Goal: Information Seeking & Learning: Check status

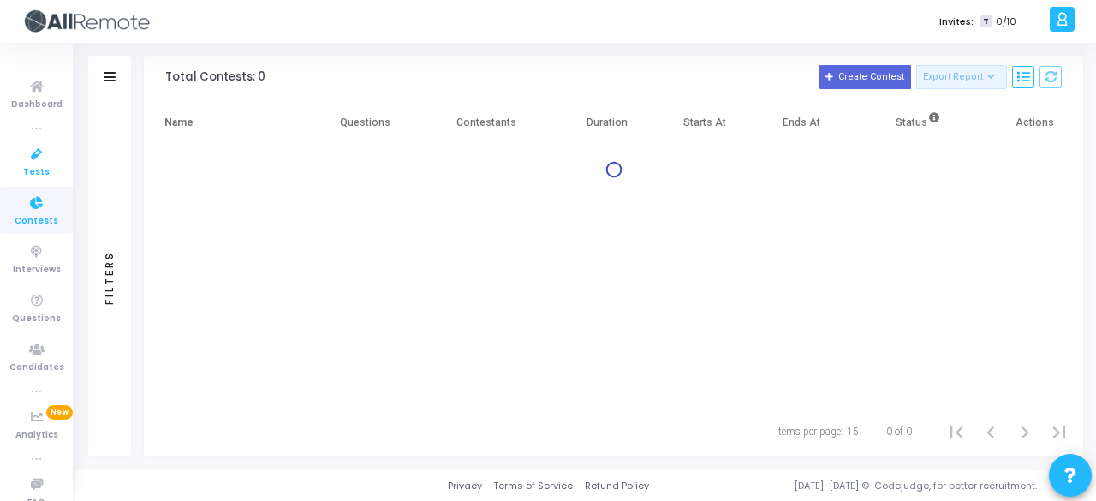
click at [46, 157] on icon at bounding box center [37, 154] width 36 height 21
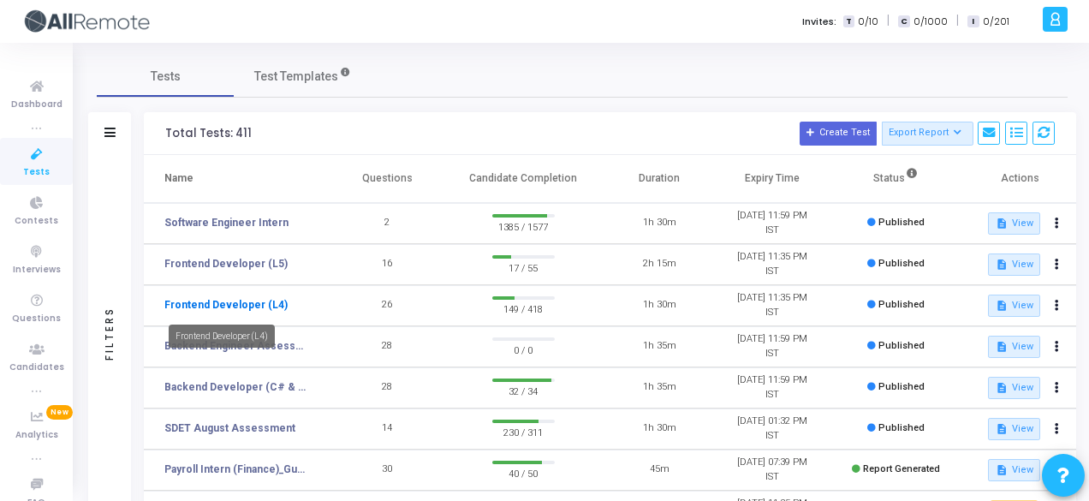
click at [188, 299] on link "Frontend Developer (L4)" at bounding box center [225, 304] width 123 height 15
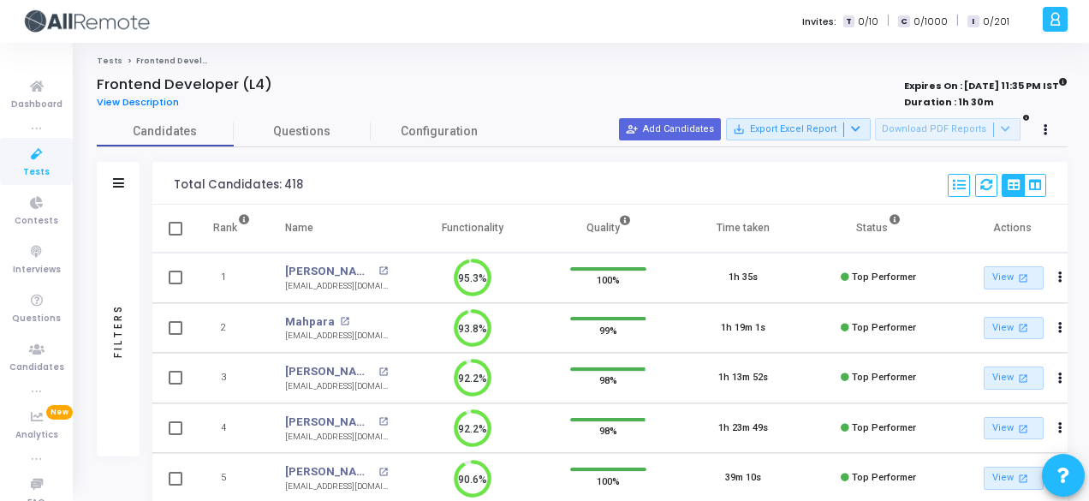
click at [129, 184] on div "Filters" at bounding box center [118, 183] width 43 height 43
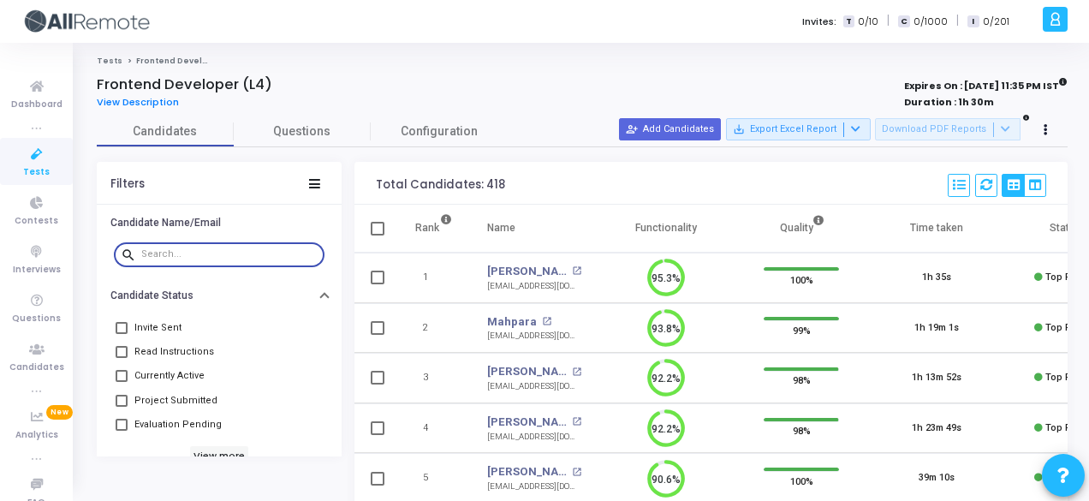
click at [152, 252] on input "text" at bounding box center [229, 254] width 176 height 10
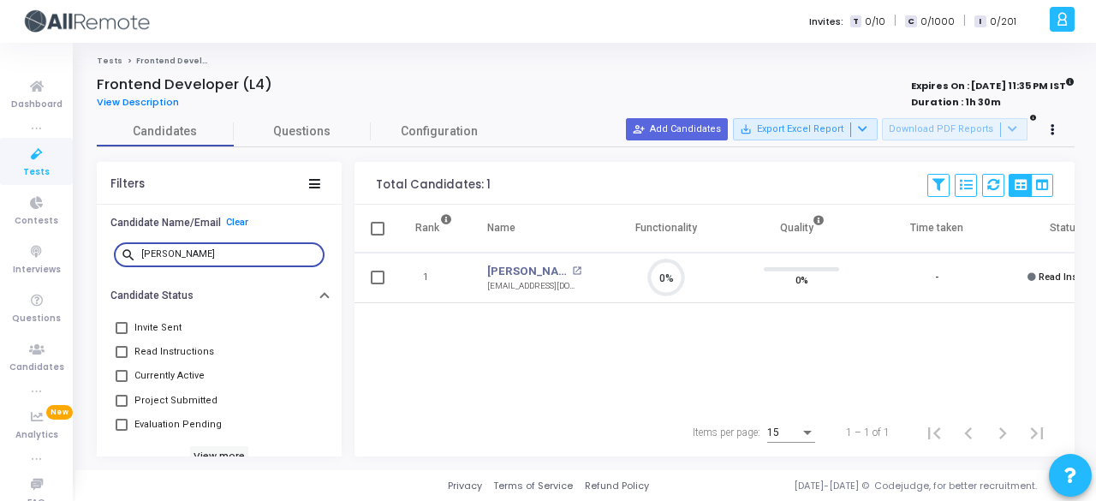
type input "[PERSON_NAME]"
drag, startPoint x: 211, startPoint y: 256, endPoint x: 97, endPoint y: 258, distance: 113.9
click at [97, 258] on div "search [PERSON_NAME]" at bounding box center [219, 254] width 245 height 39
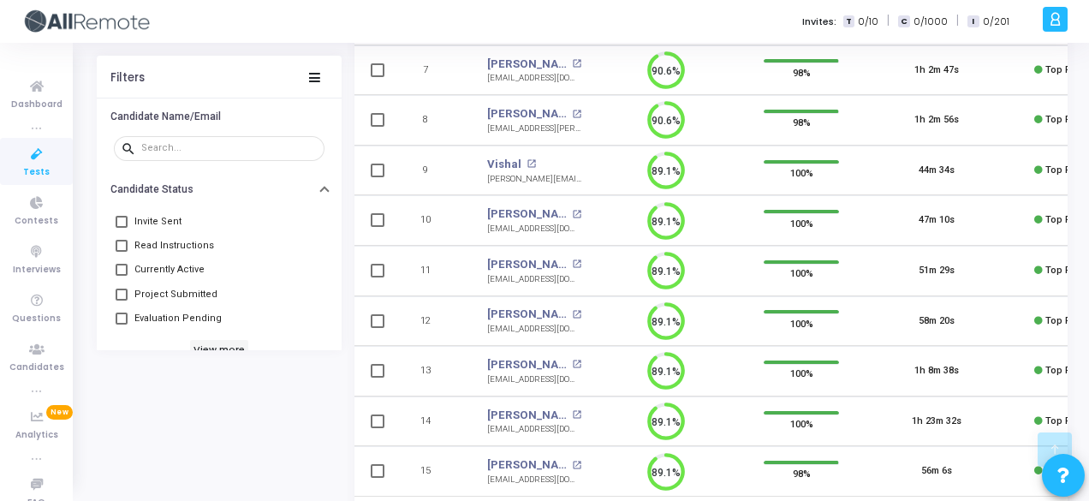
drag, startPoint x: 1086, startPoint y: 253, endPoint x: 1095, endPoint y: 96, distance: 157.7
